Goal: Transaction & Acquisition: Obtain resource

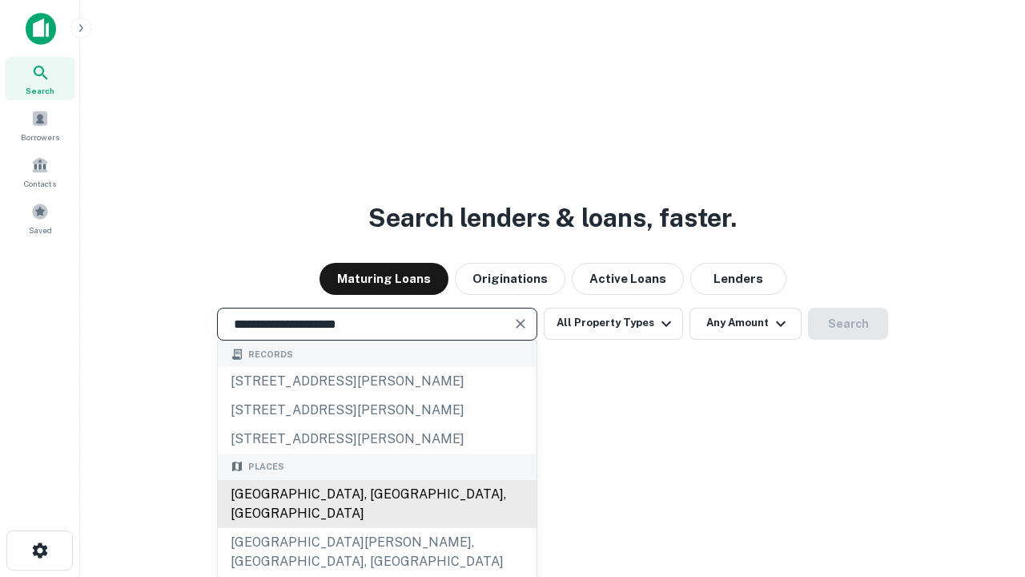
click at [377, 528] on div "[GEOGRAPHIC_DATA], [GEOGRAPHIC_DATA], [GEOGRAPHIC_DATA]" at bounding box center [377, 504] width 319 height 48
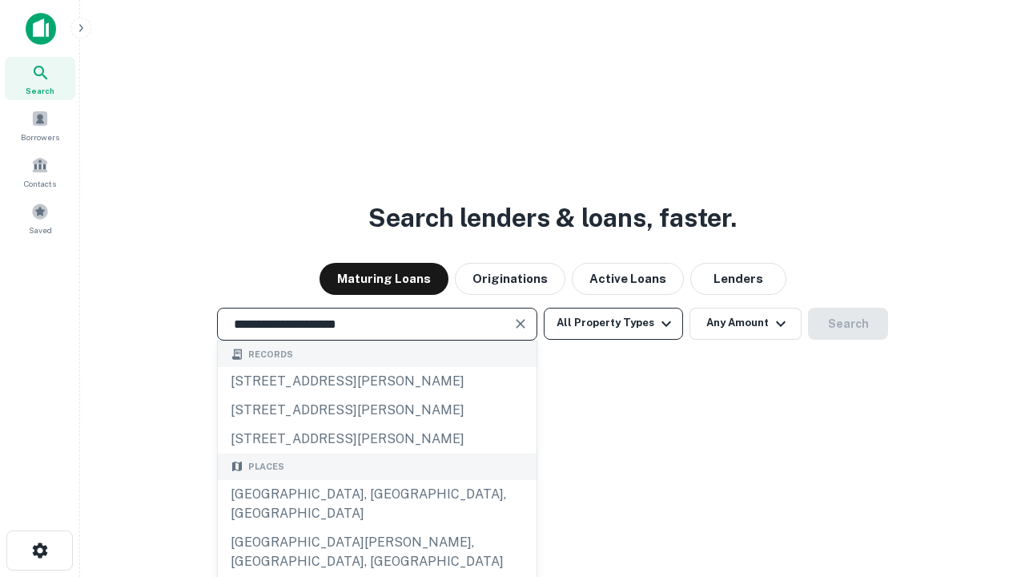
type input "**********"
click at [614, 323] on button "All Property Types" at bounding box center [613, 324] width 139 height 32
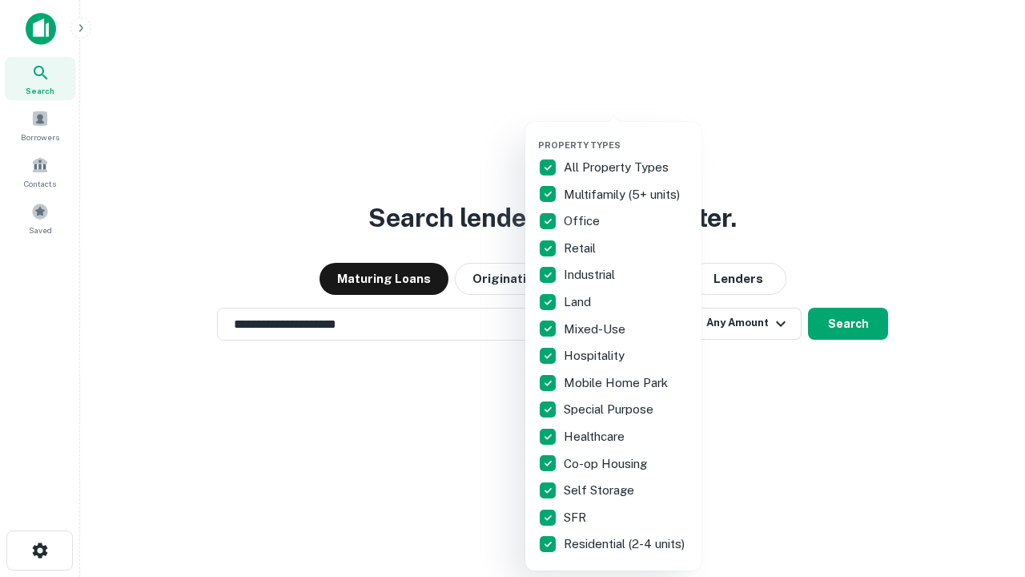
click at [626, 135] on button "button" at bounding box center [626, 135] width 176 height 1
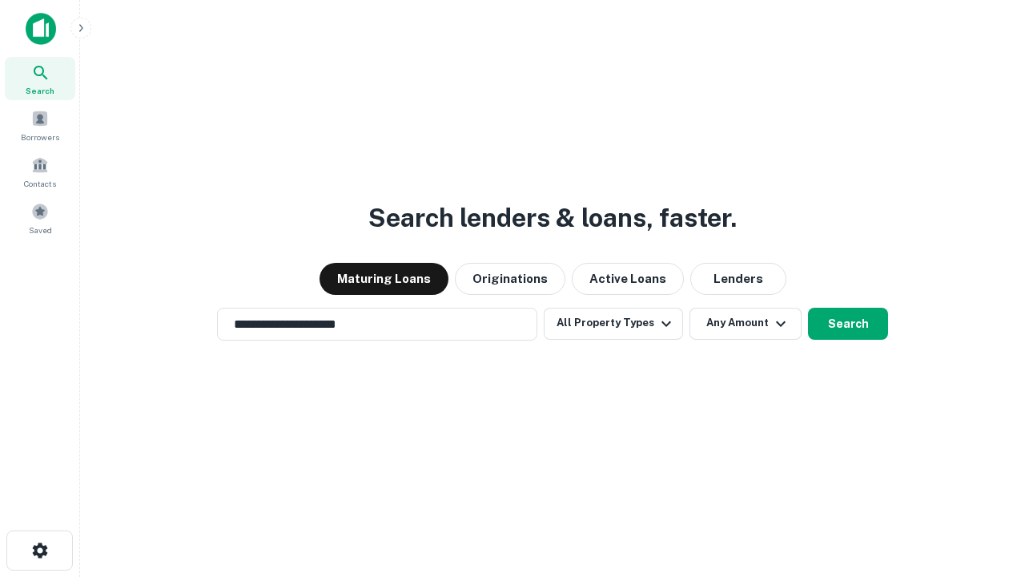
scroll to position [25, 0]
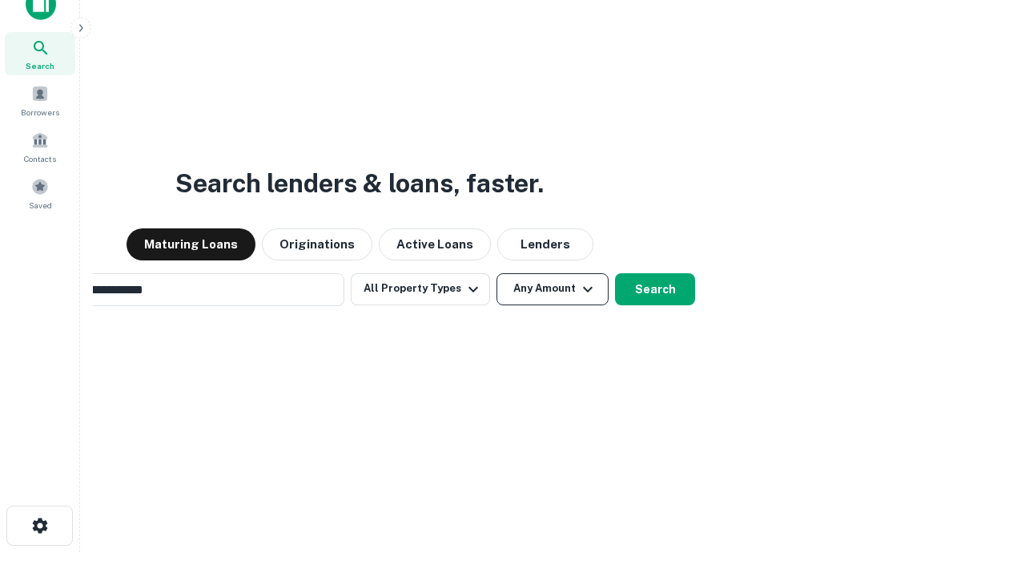
click at [497, 273] on button "Any Amount" at bounding box center [553, 289] width 112 height 32
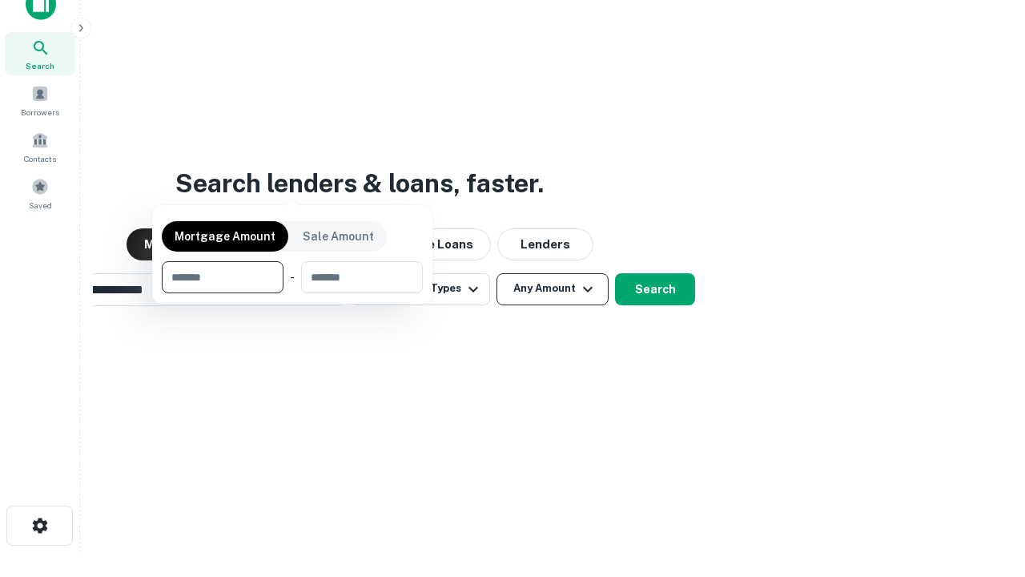
scroll to position [26, 0]
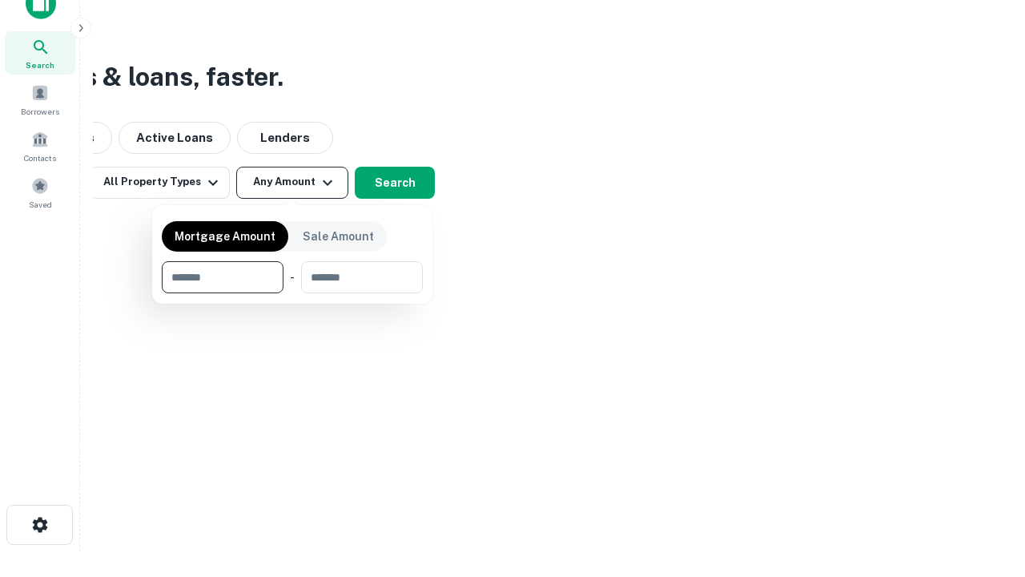
type input "*******"
click at [292, 293] on button "button" at bounding box center [292, 293] width 261 height 1
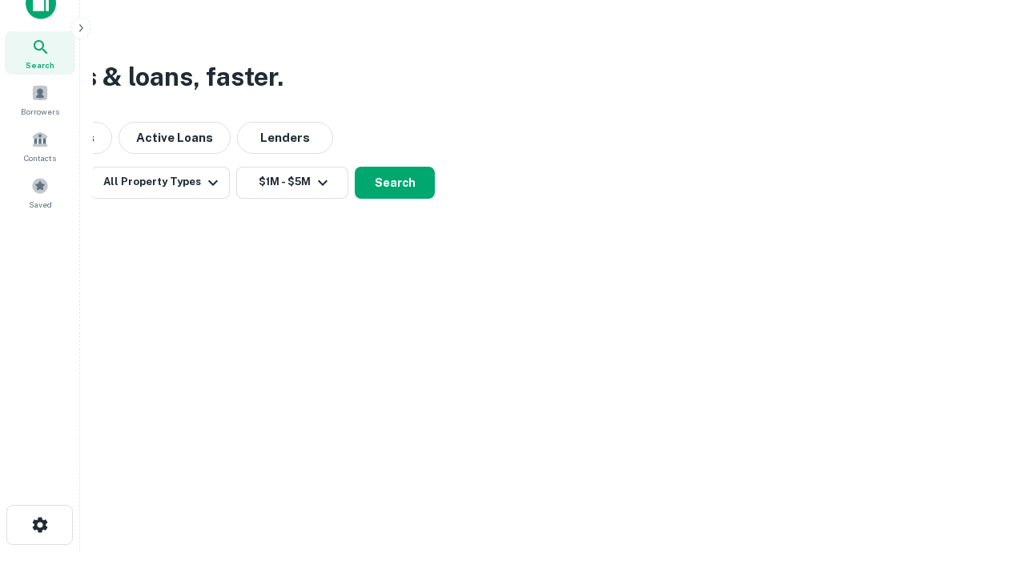
scroll to position [25, 0]
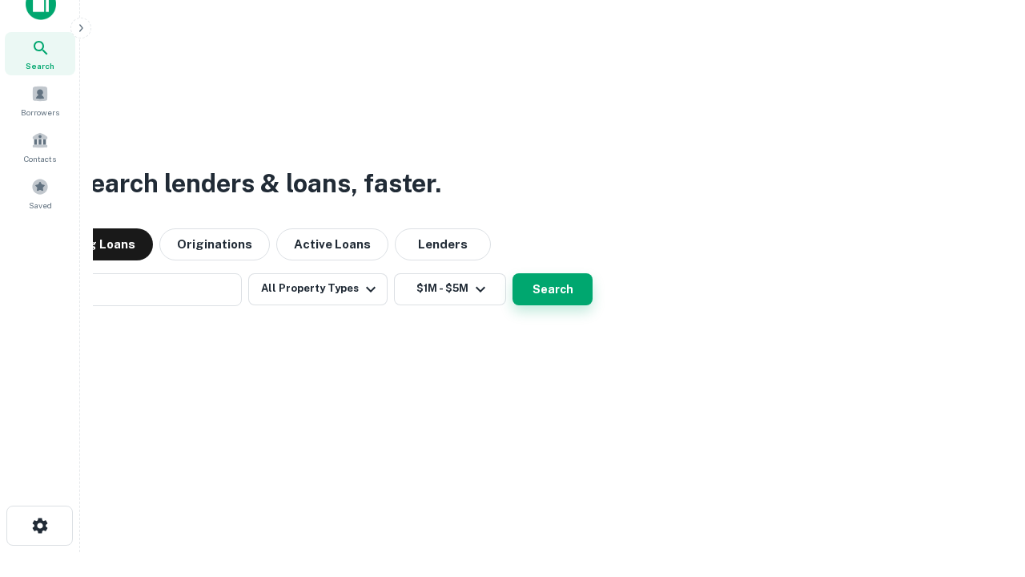
click at [513, 273] on button "Search" at bounding box center [553, 289] width 80 height 32
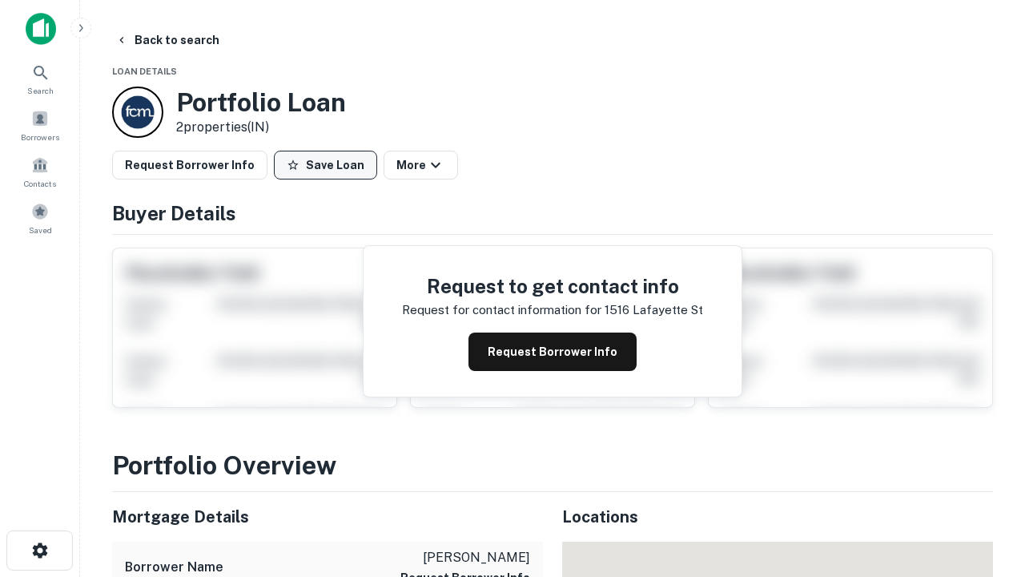
click at [325, 165] on button "Save Loan" at bounding box center [325, 165] width 103 height 29
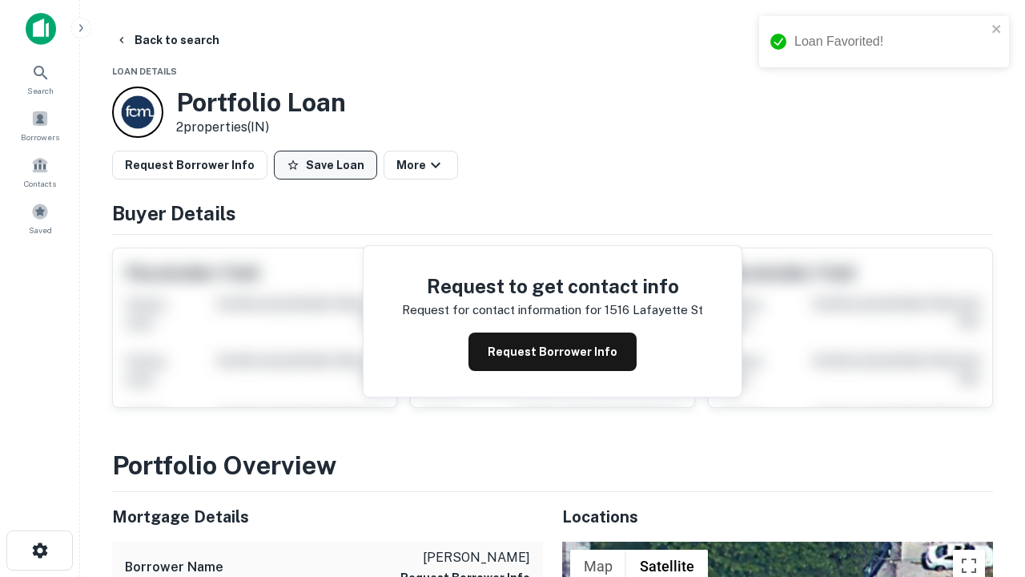
click at [329, 165] on button "Save Loan" at bounding box center [325, 165] width 103 height 29
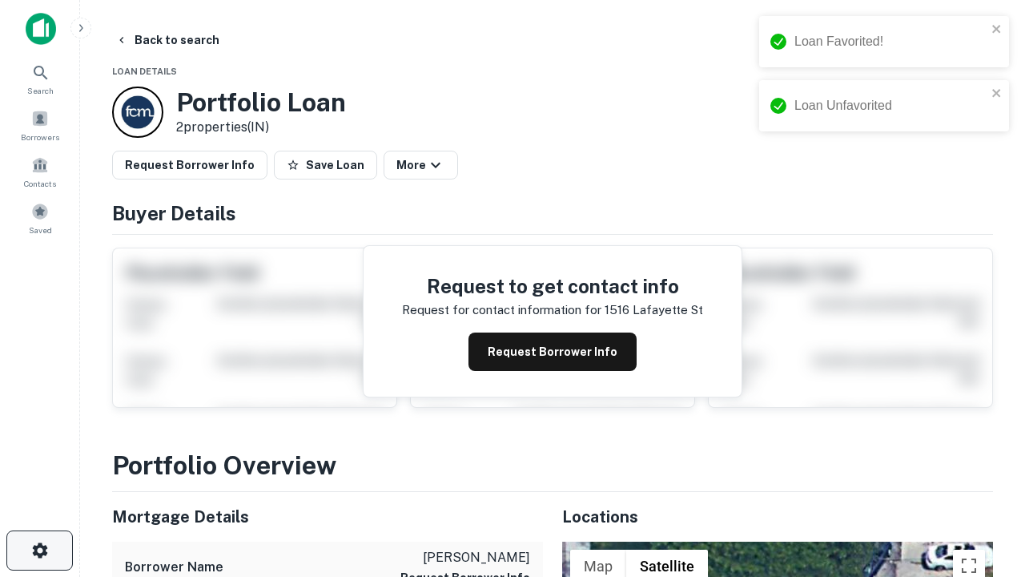
click at [39, 550] on icon "button" at bounding box center [39, 550] width 19 height 19
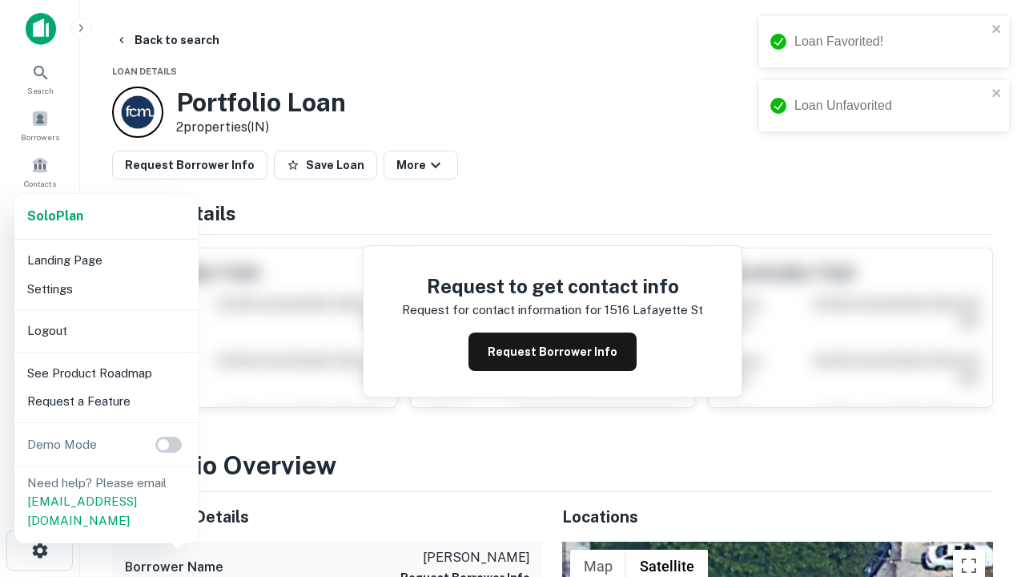
click at [106, 330] on li "Logout" at bounding box center [106, 330] width 171 height 29
